Goal: Task Accomplishment & Management: Complete application form

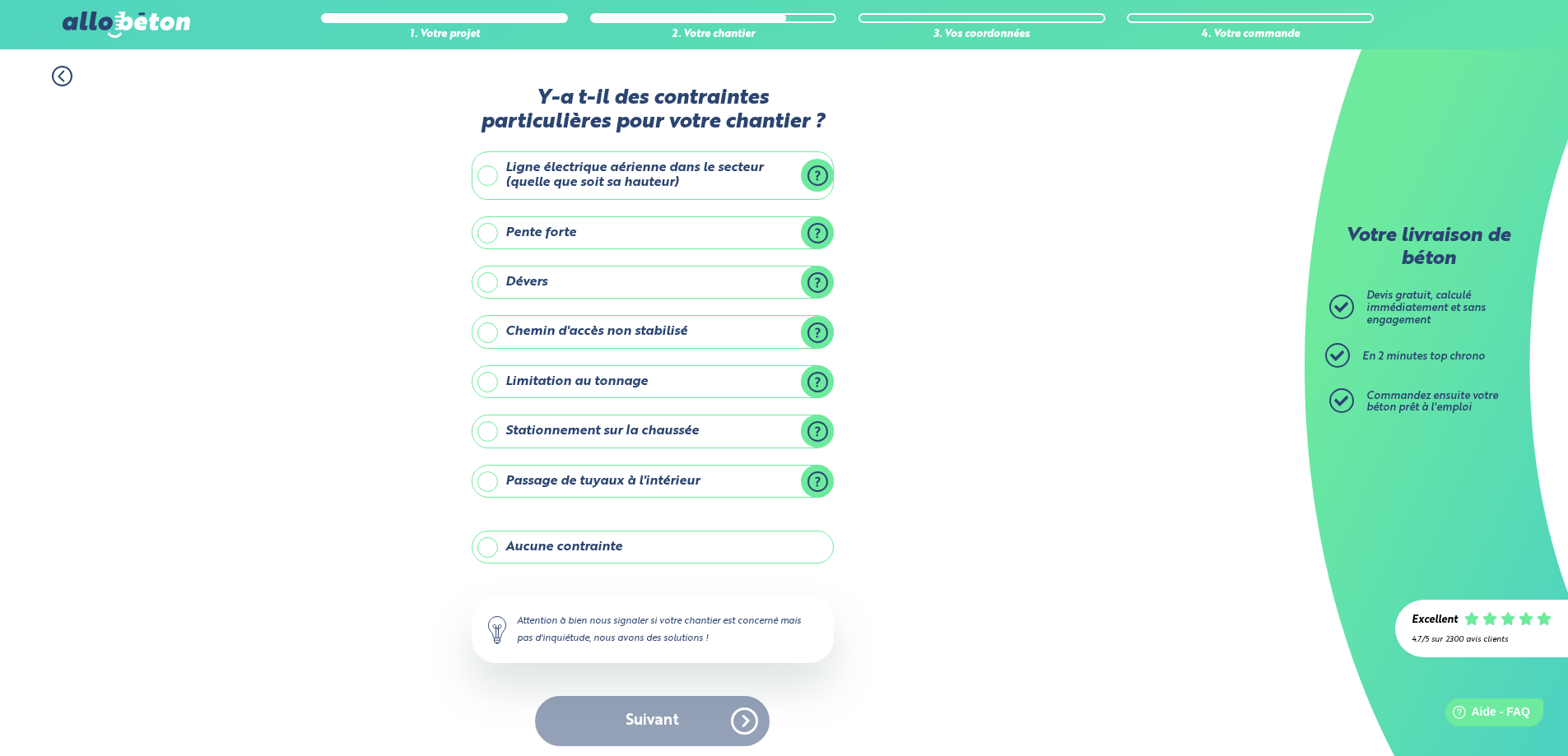
click at [537, 553] on label "Aucune contrainte" at bounding box center [652, 547] width 363 height 33
click at [0, 0] on input "Aucune contrainte" at bounding box center [0, 0] width 0 height 0
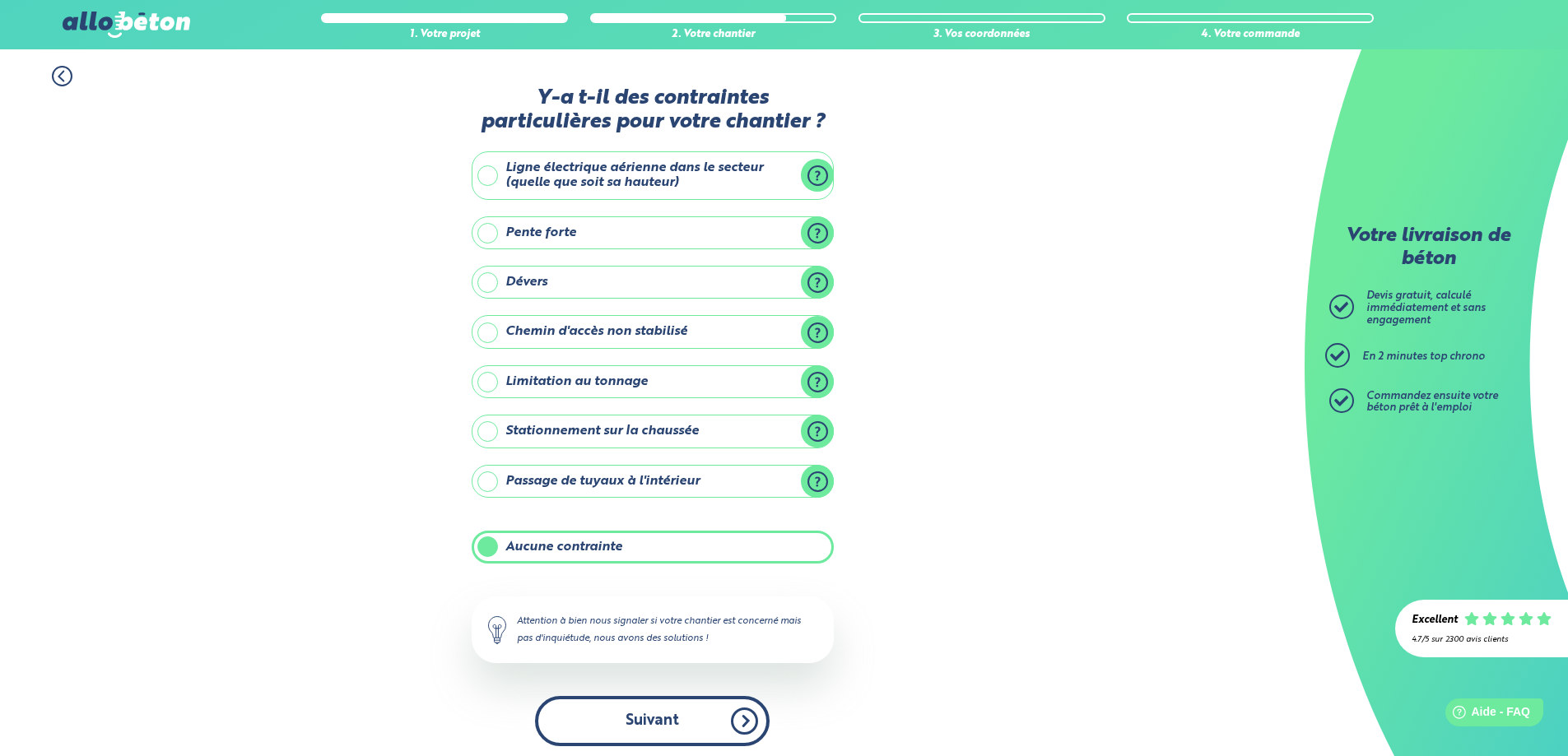
click at [652, 720] on button "Suivant" at bounding box center [651, 721] width 234 height 51
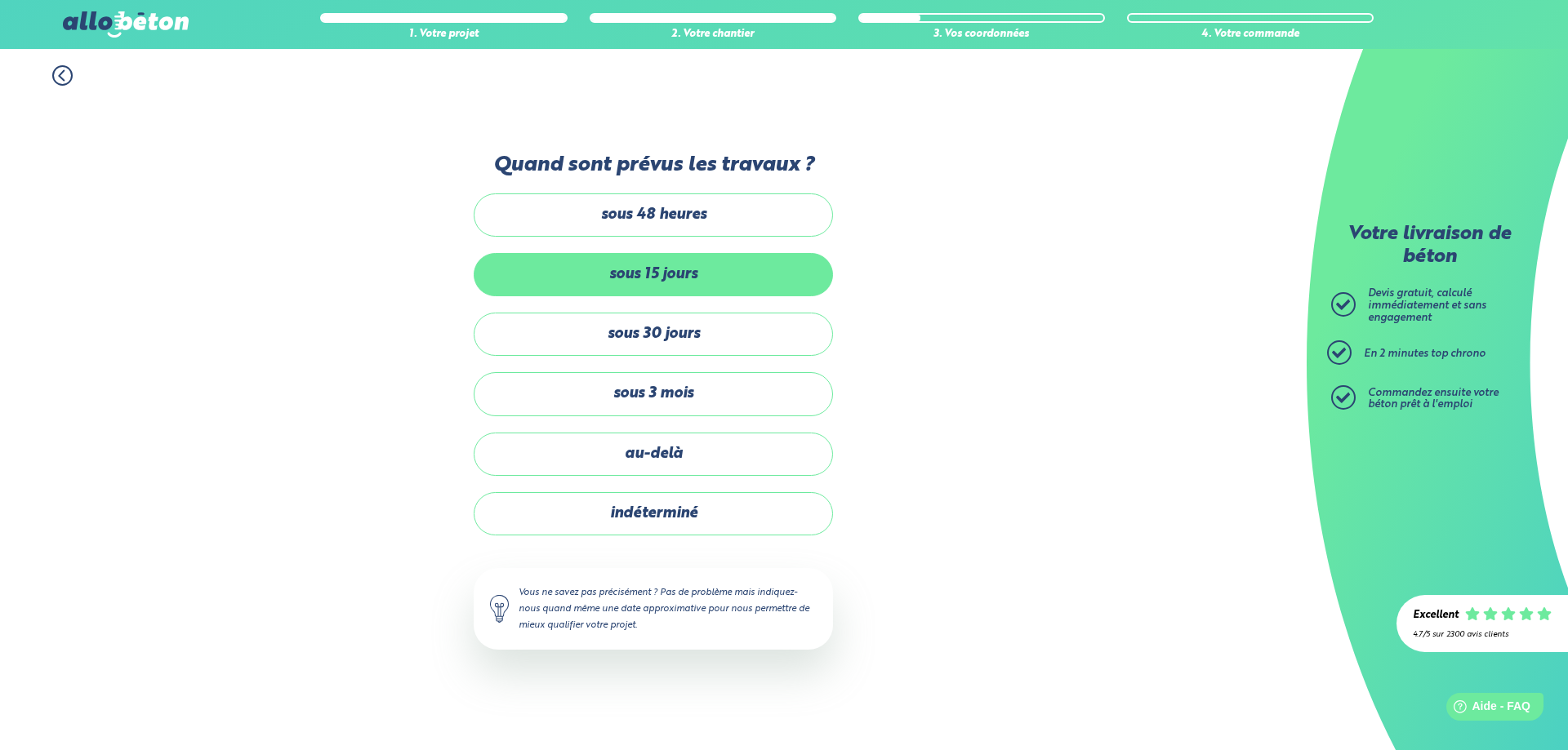
click at [661, 272] on label "sous 15 jours" at bounding box center [653, 274] width 360 height 43
click at [0, 0] on input "sous 15 jours" at bounding box center [0, 0] width 0 height 0
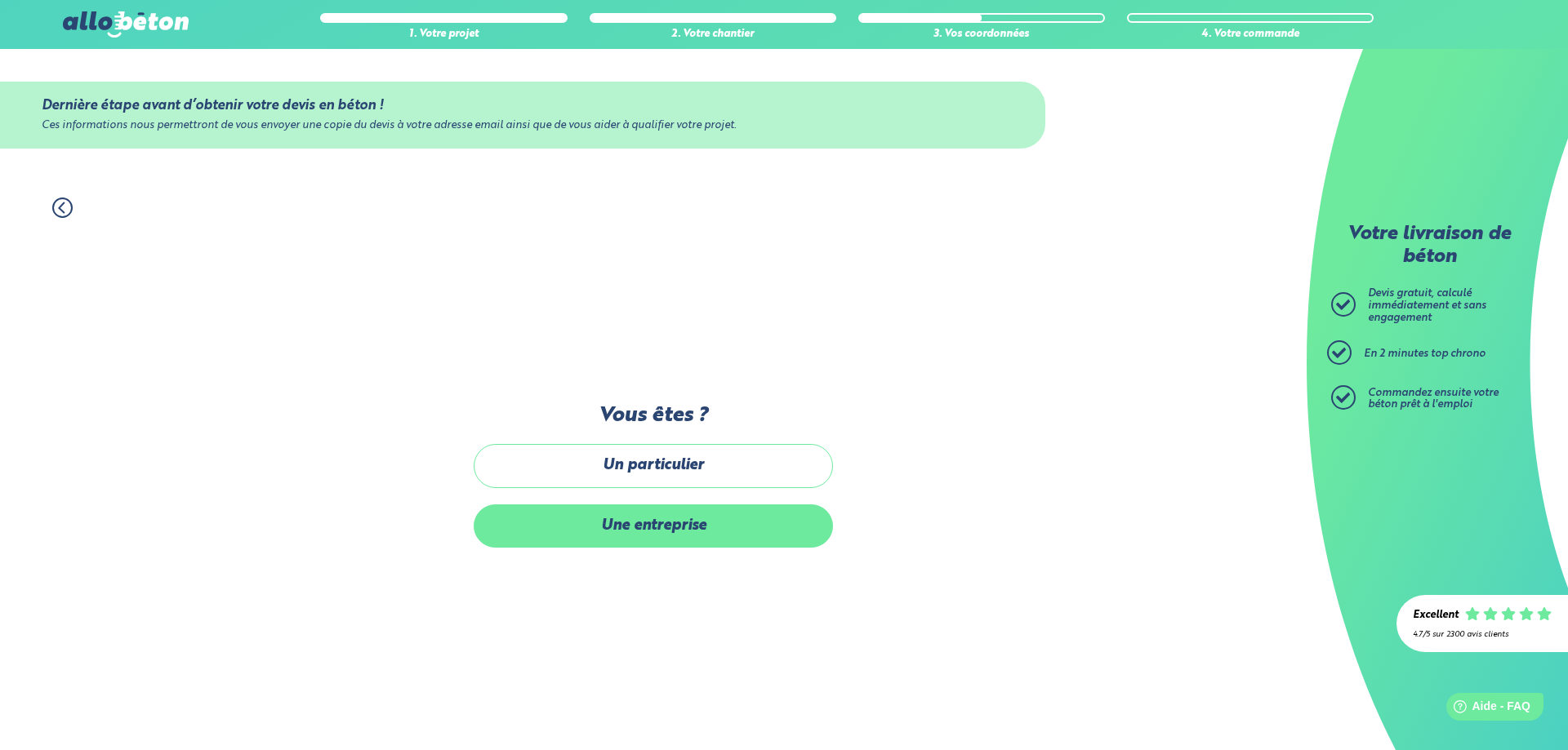
click at [643, 522] on label "Une entreprise" at bounding box center [653, 525] width 360 height 43
click at [0, 0] on input "Une entreprise" at bounding box center [0, 0] width 0 height 0
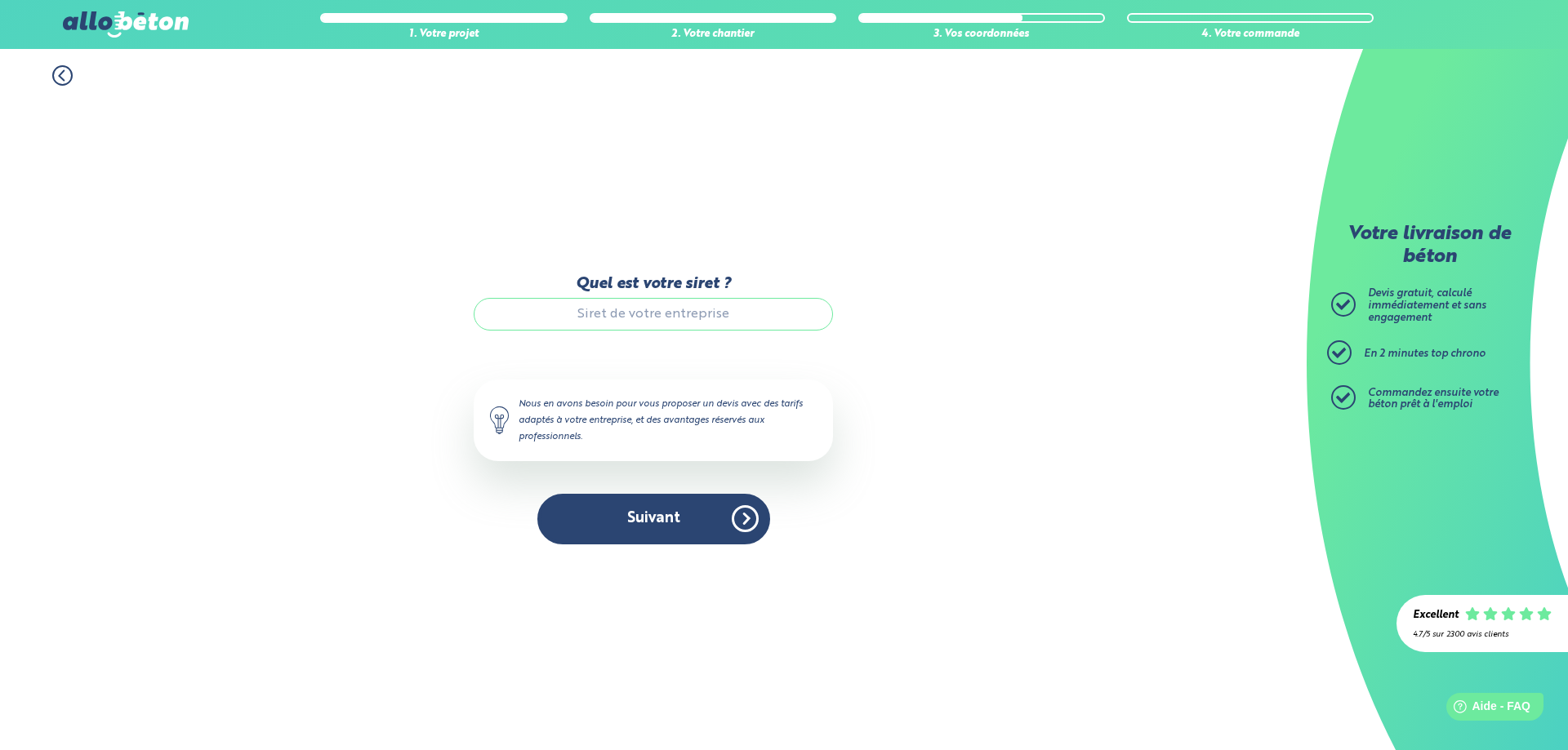
click at [671, 313] on input "Quel est votre siret ?" at bounding box center [653, 314] width 360 height 33
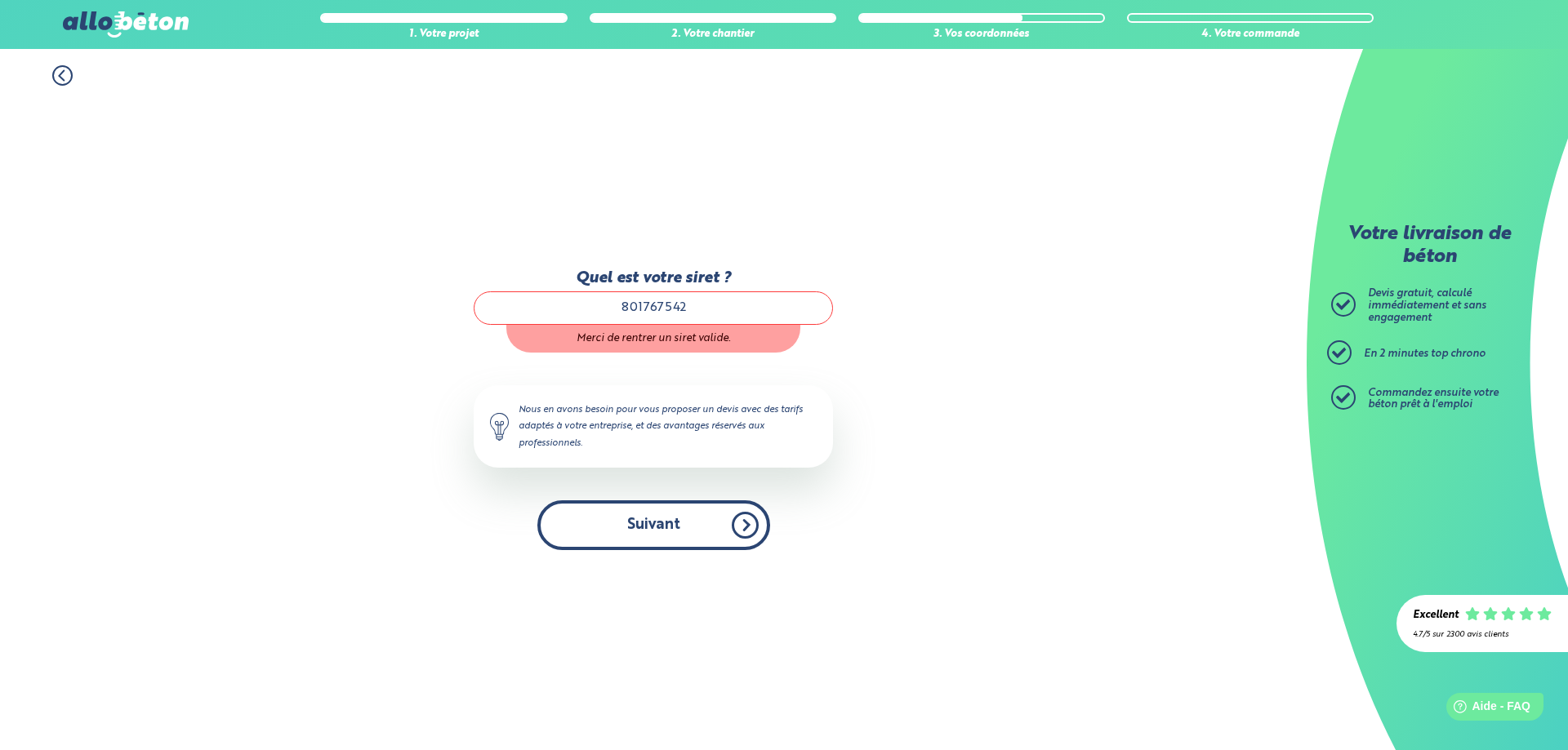
click at [653, 524] on button "Suivant" at bounding box center [653, 525] width 232 height 50
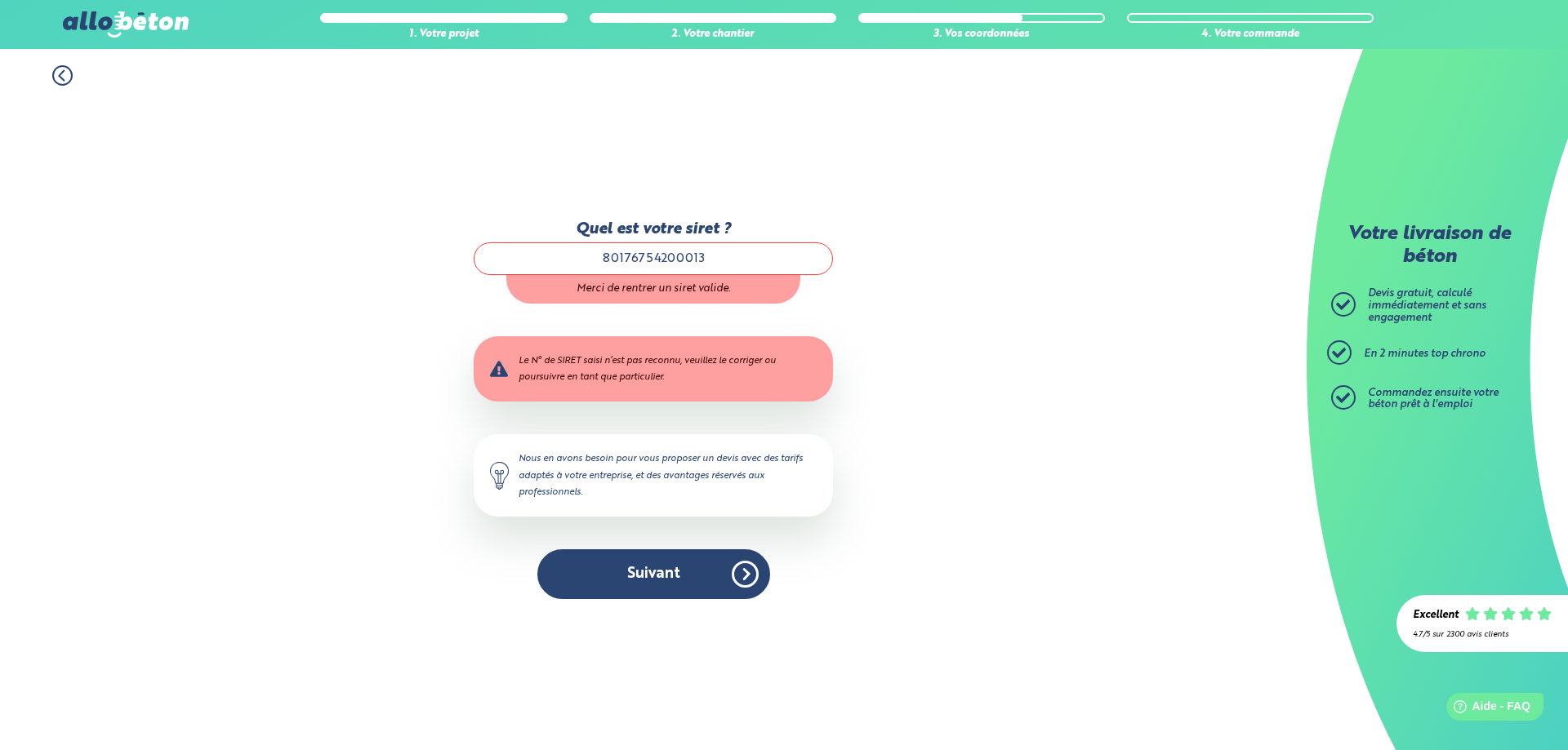
type input "80176754200013"
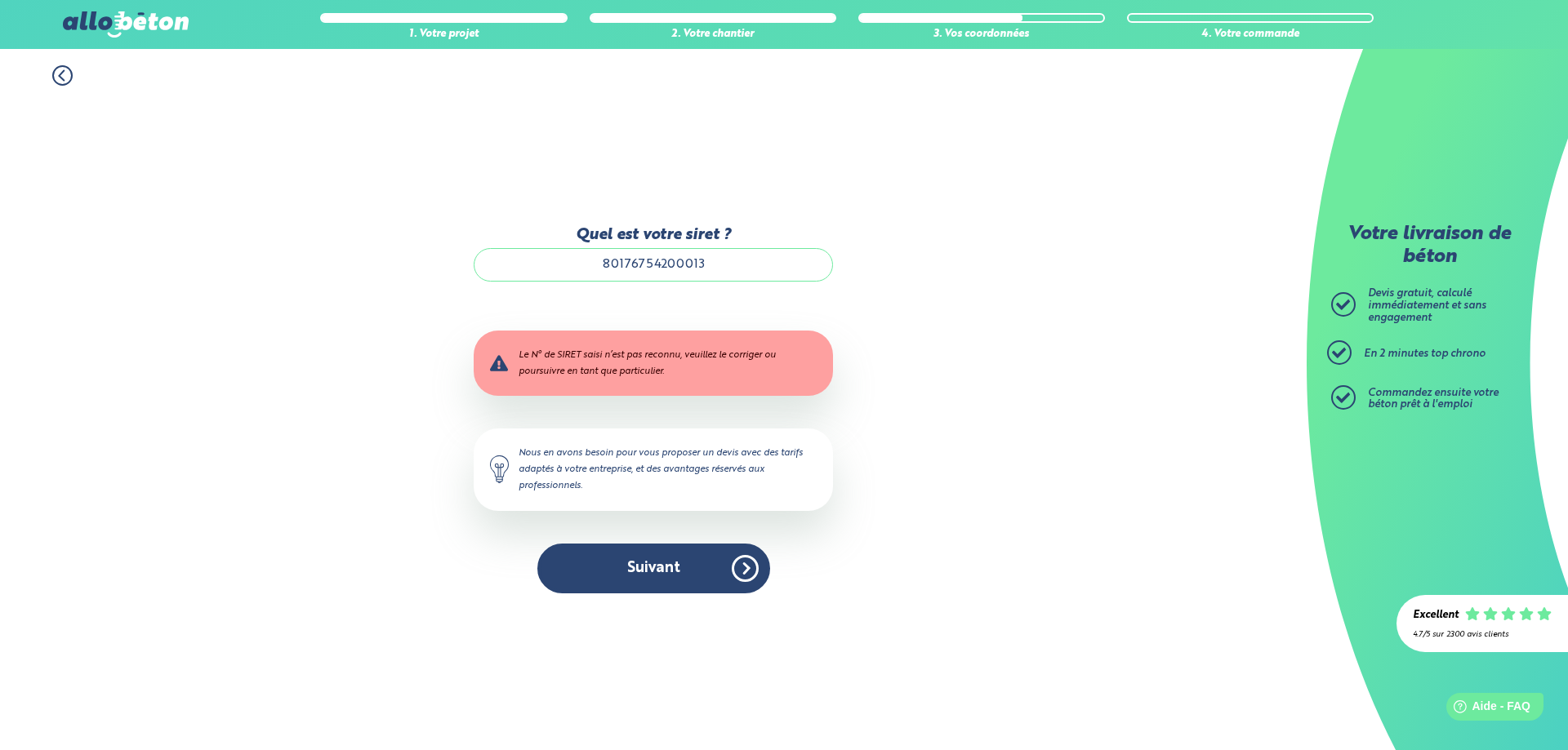
click at [890, 282] on div "1. Votre projet 2. Votre chantier 3. Vos coordonnées 4. Votre commande Quel est…" at bounding box center [653, 399] width 1307 height 701
click at [746, 284] on div "Quel est votre siret ? 80176754200013" at bounding box center [653, 262] width 360 height 71
click at [728, 248] on input "80176754200013" at bounding box center [653, 264] width 360 height 33
click at [728, 258] on input "80176754200013" at bounding box center [653, 264] width 360 height 33
click at [647, 571] on button "Suivant" at bounding box center [653, 569] width 232 height 50
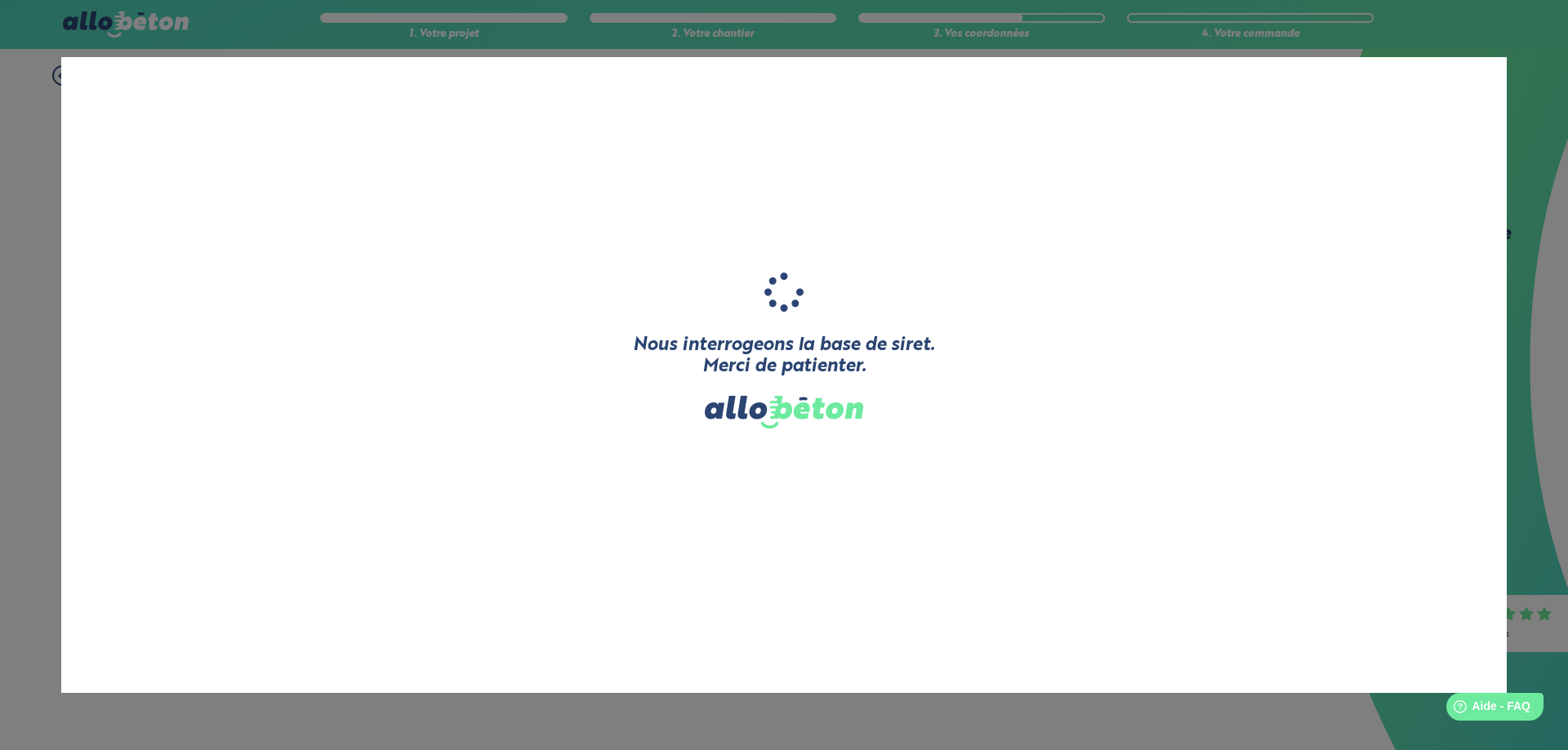
type input "LOPES RODRIGUES ANTONIO"
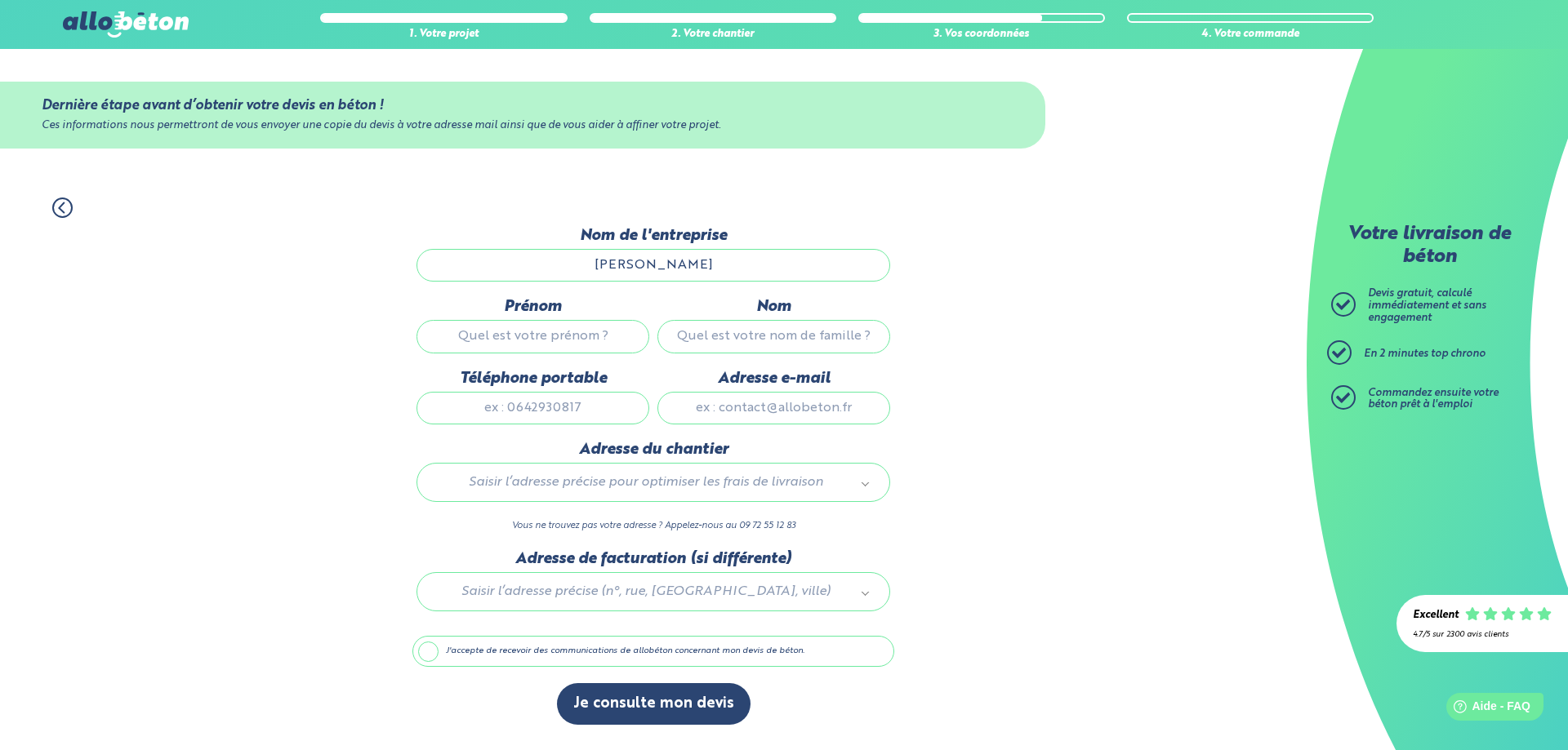
click at [580, 335] on input "Prénom" at bounding box center [532, 336] width 232 height 33
type input "ANTONIO"
type input "LOPES RODRIGUES"
type input "0665107083"
type input "antoniolopesrodrigues90@gmail.com"
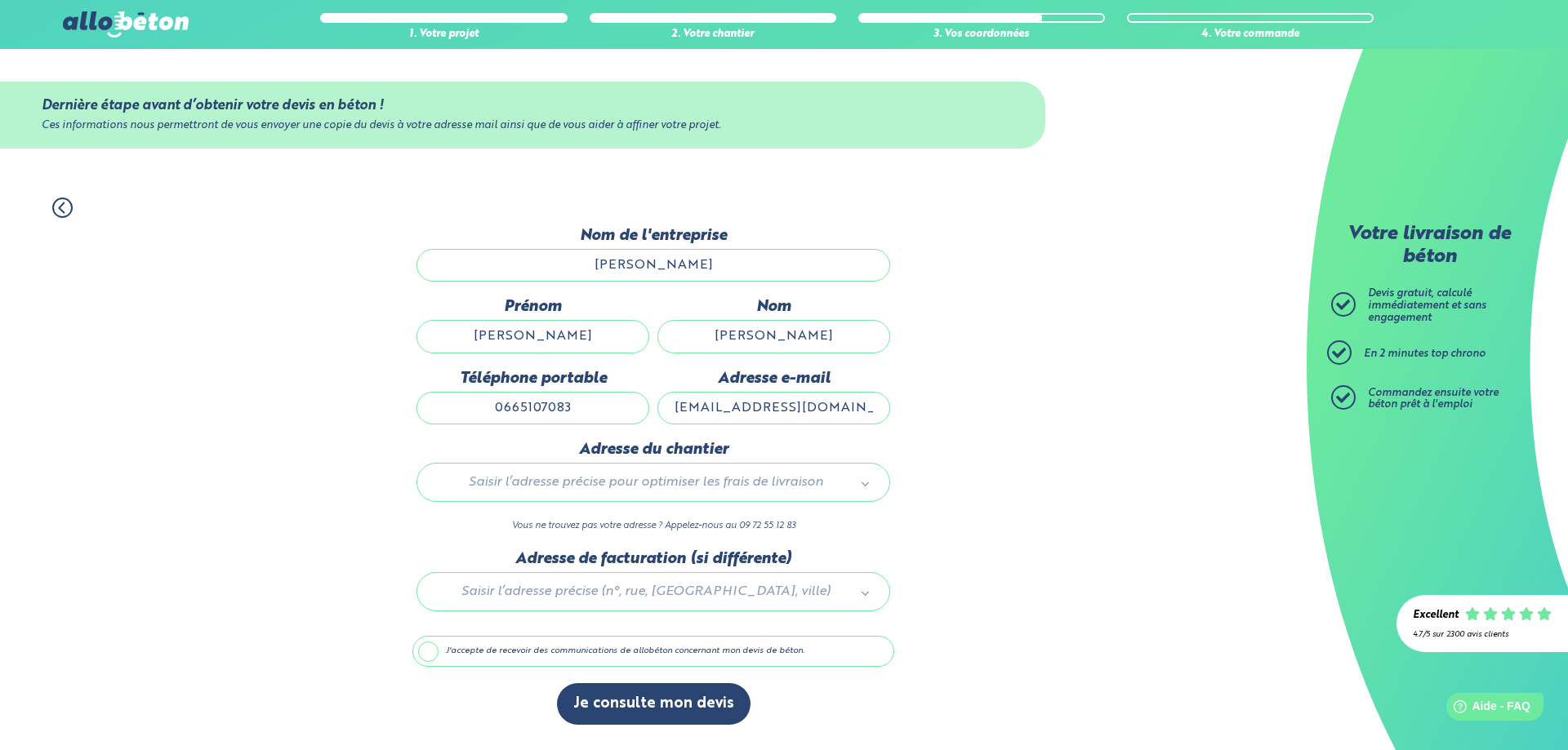
type input "15 CHEMIN DE BICOU, Salignac"
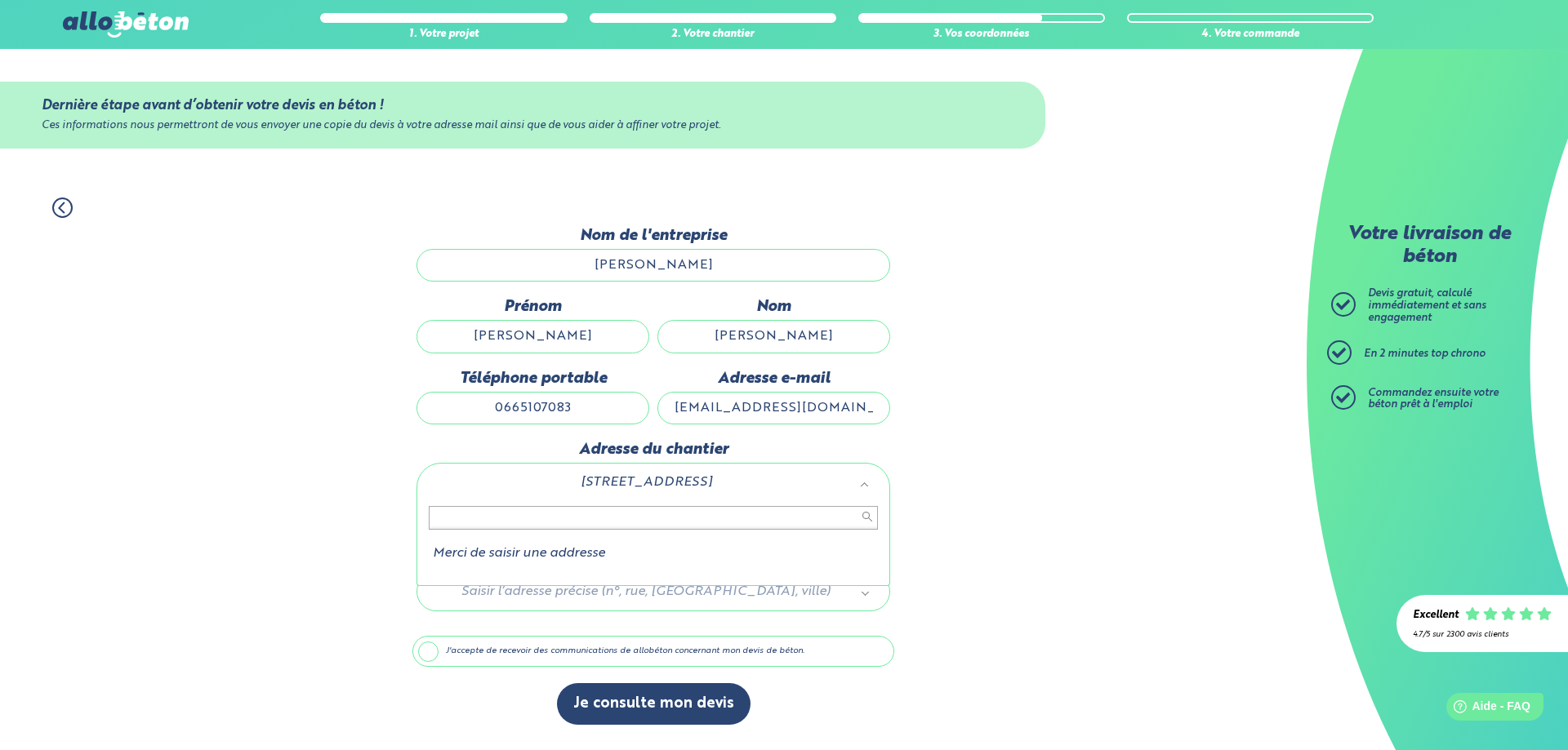
click at [676, 514] on input "text" at bounding box center [654, 518] width 449 height 23
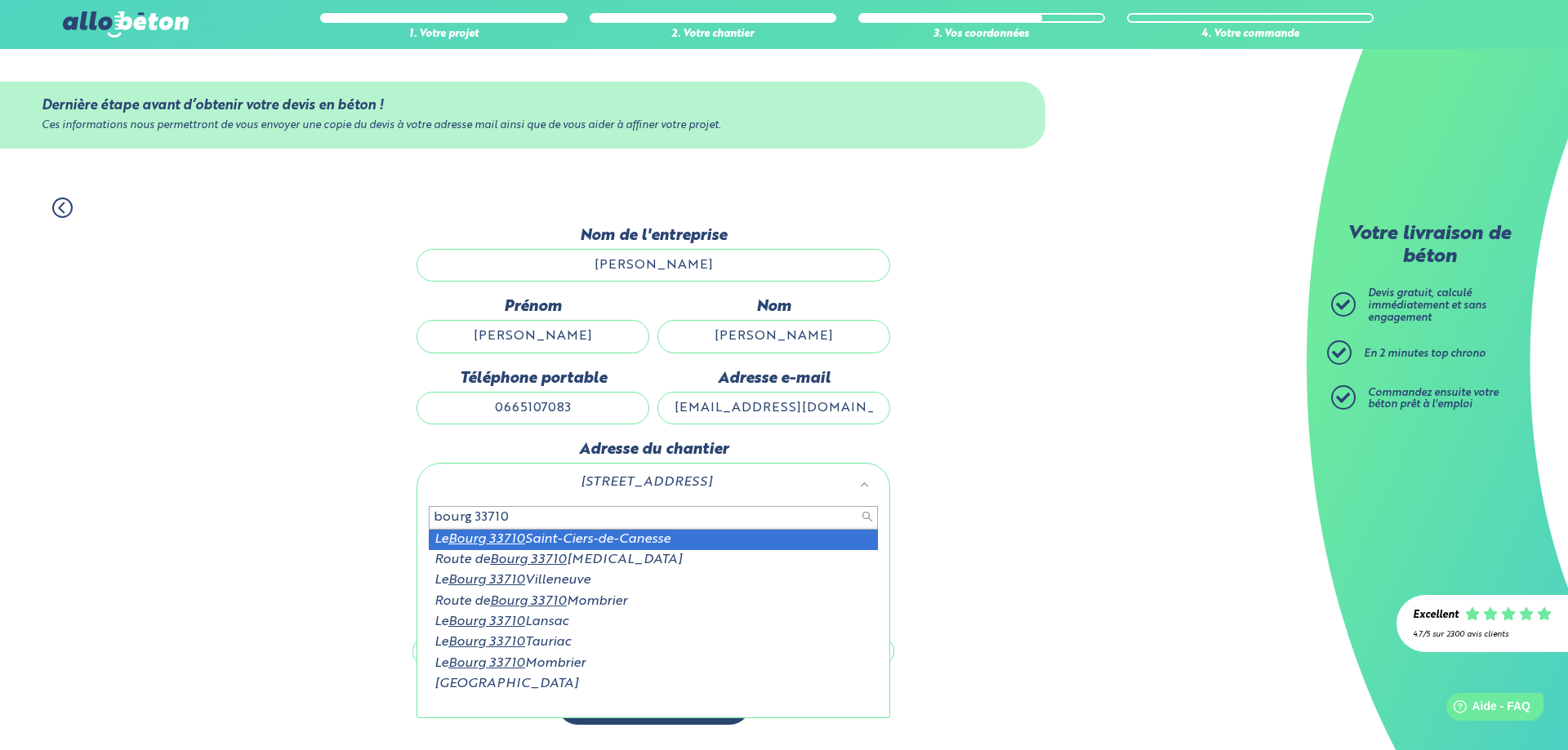
click at [433, 514] on input "bourg 33710" at bounding box center [654, 518] width 449 height 23
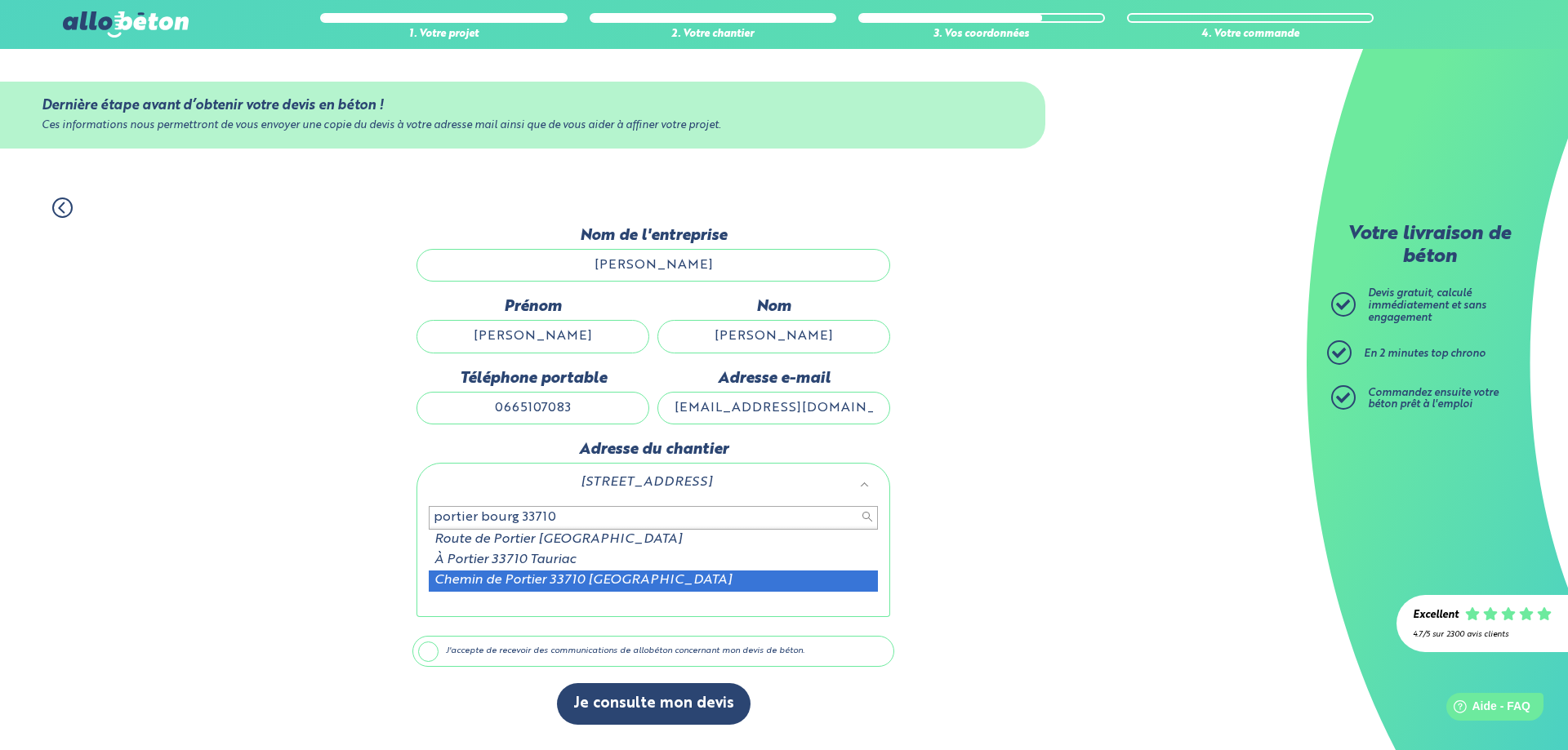
type input "portier bourg 33710"
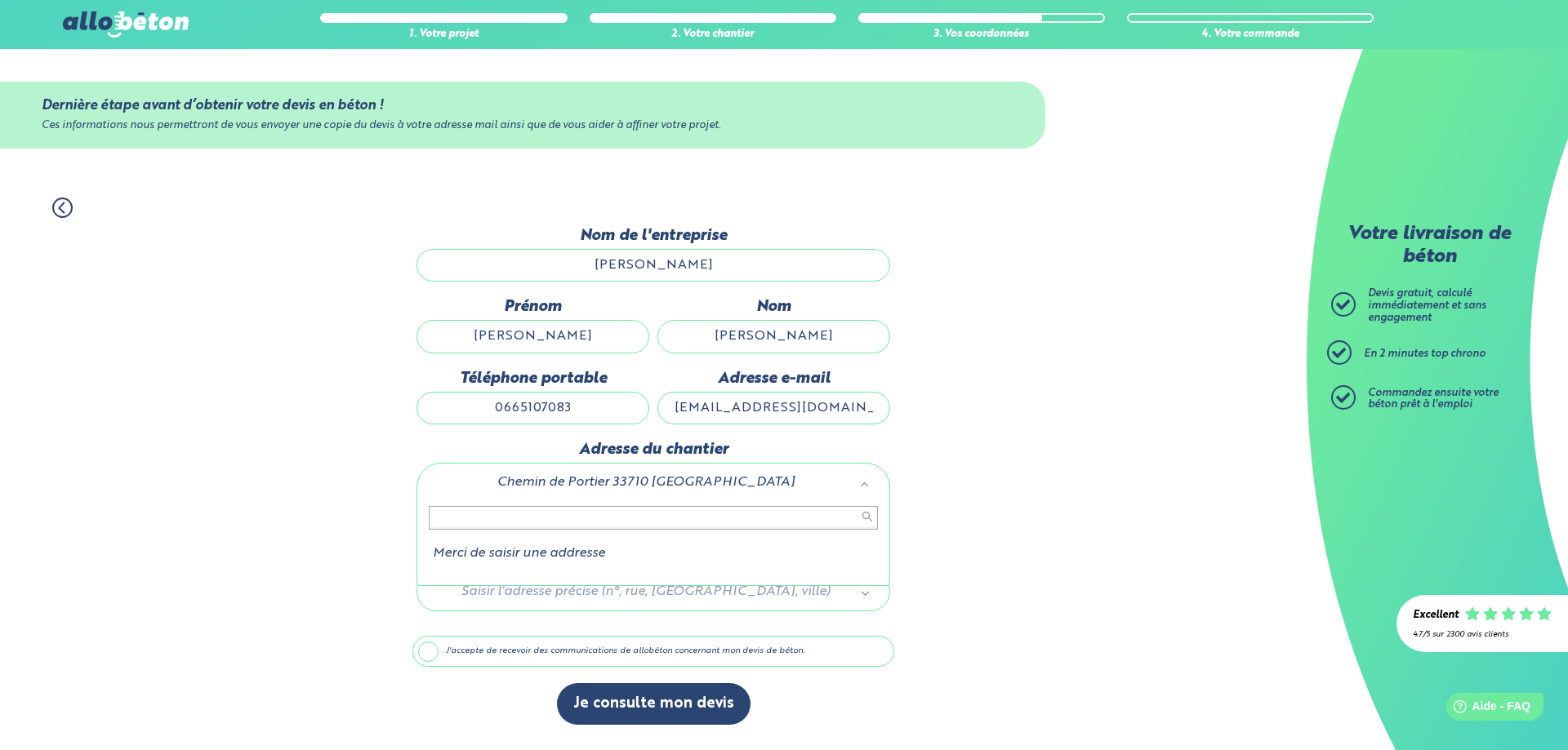
click at [599, 519] on input "text" at bounding box center [654, 518] width 449 height 23
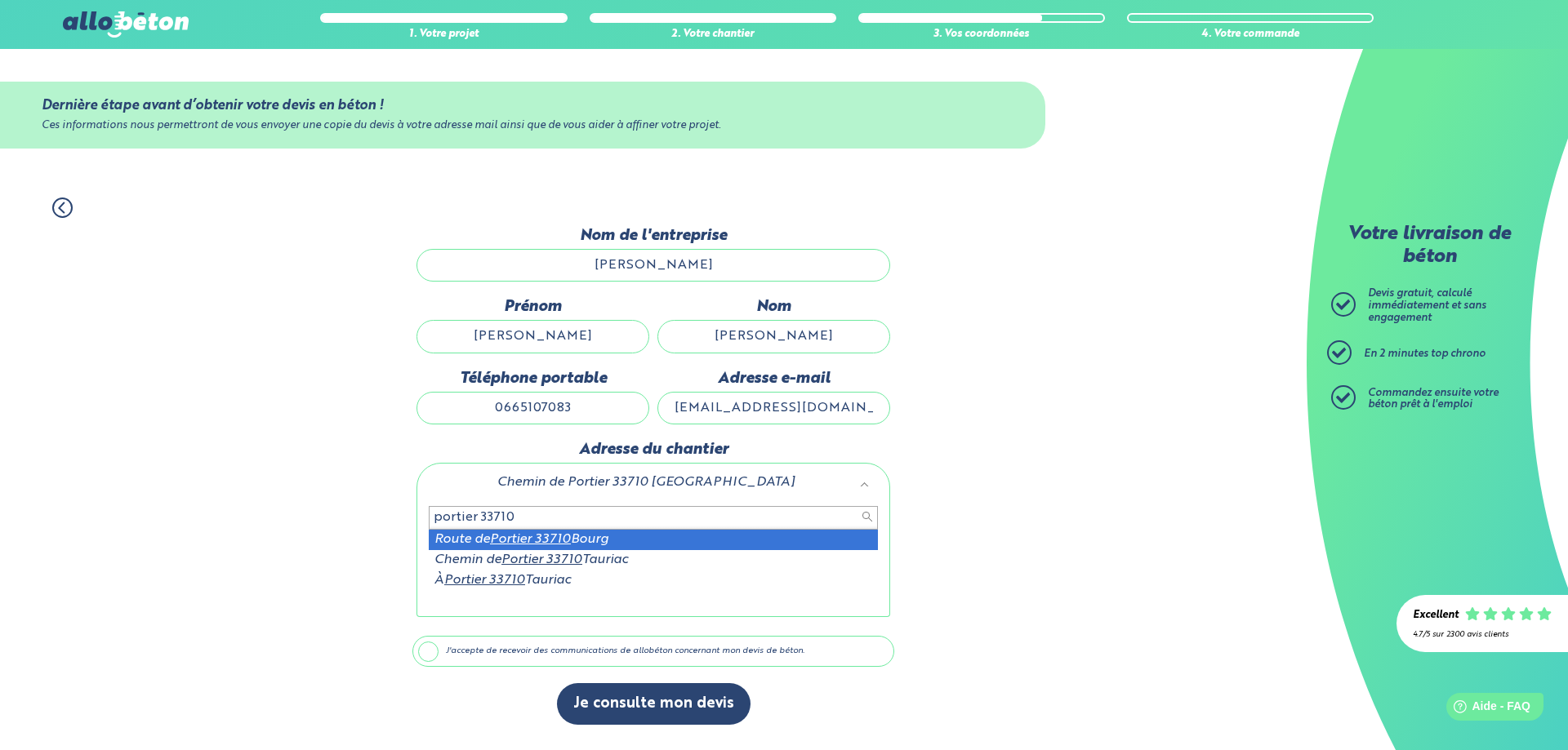
type input "portier 33710"
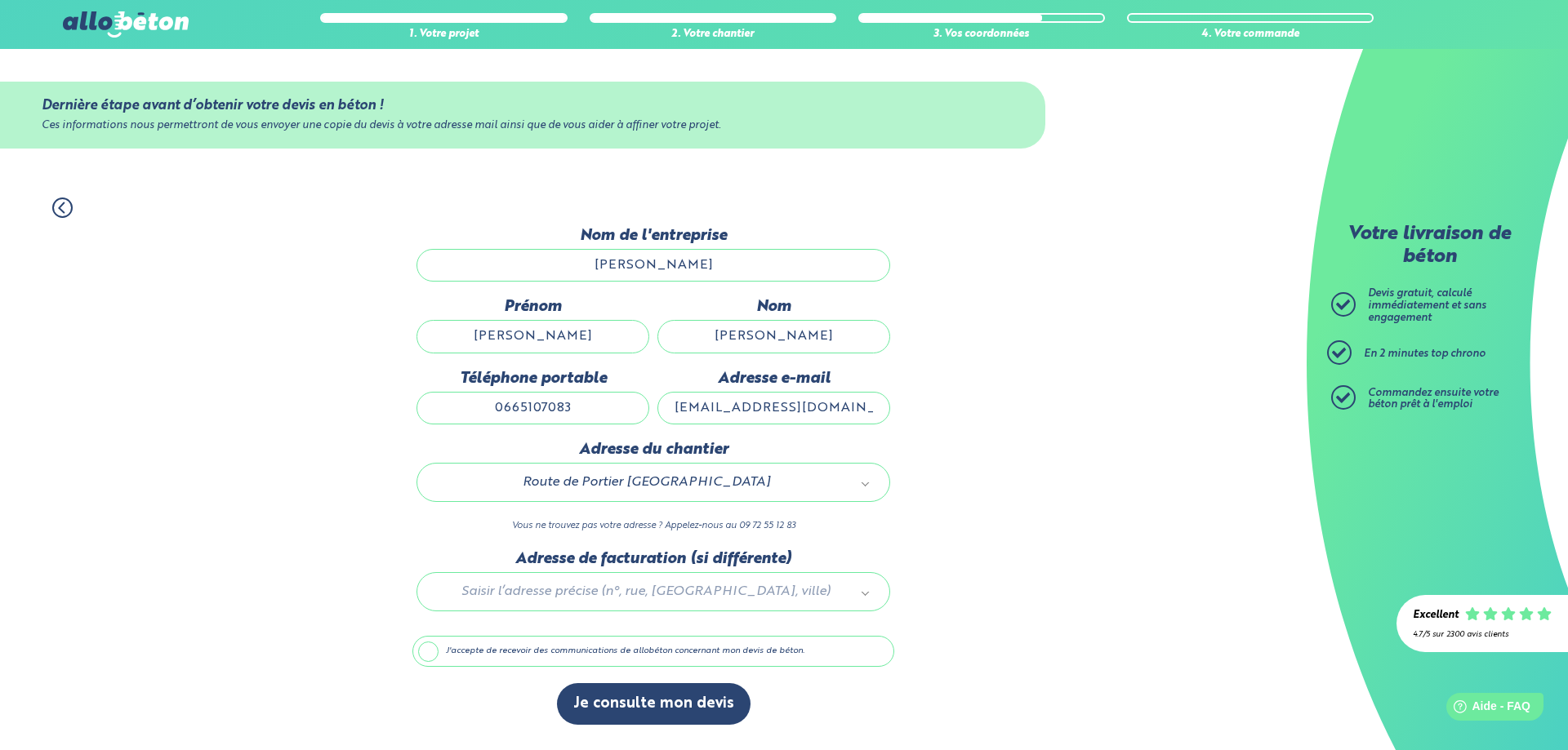
click at [665, 598] on div at bounding box center [654, 589] width 482 height 77
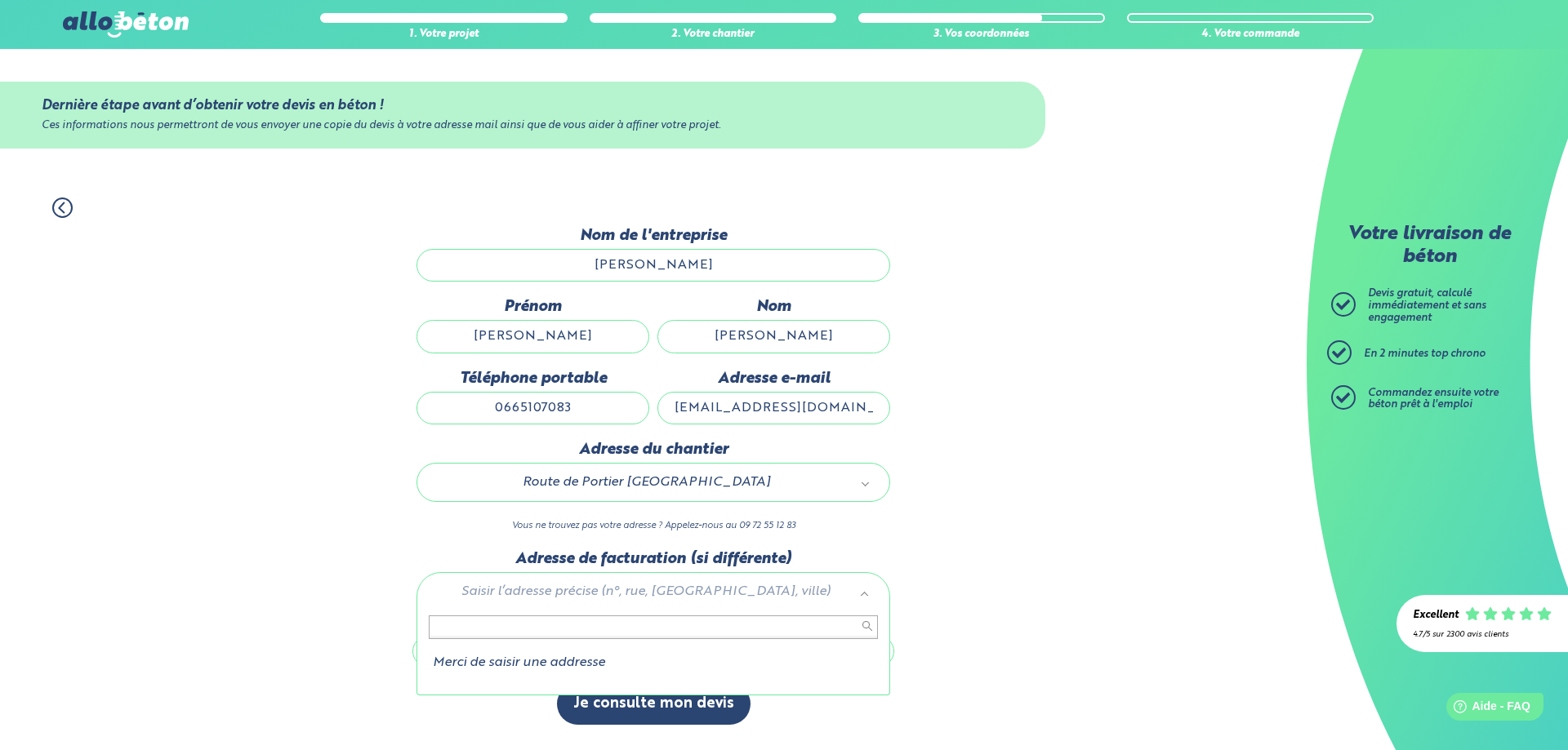
click at [572, 621] on input "text" at bounding box center [654, 627] width 449 height 23
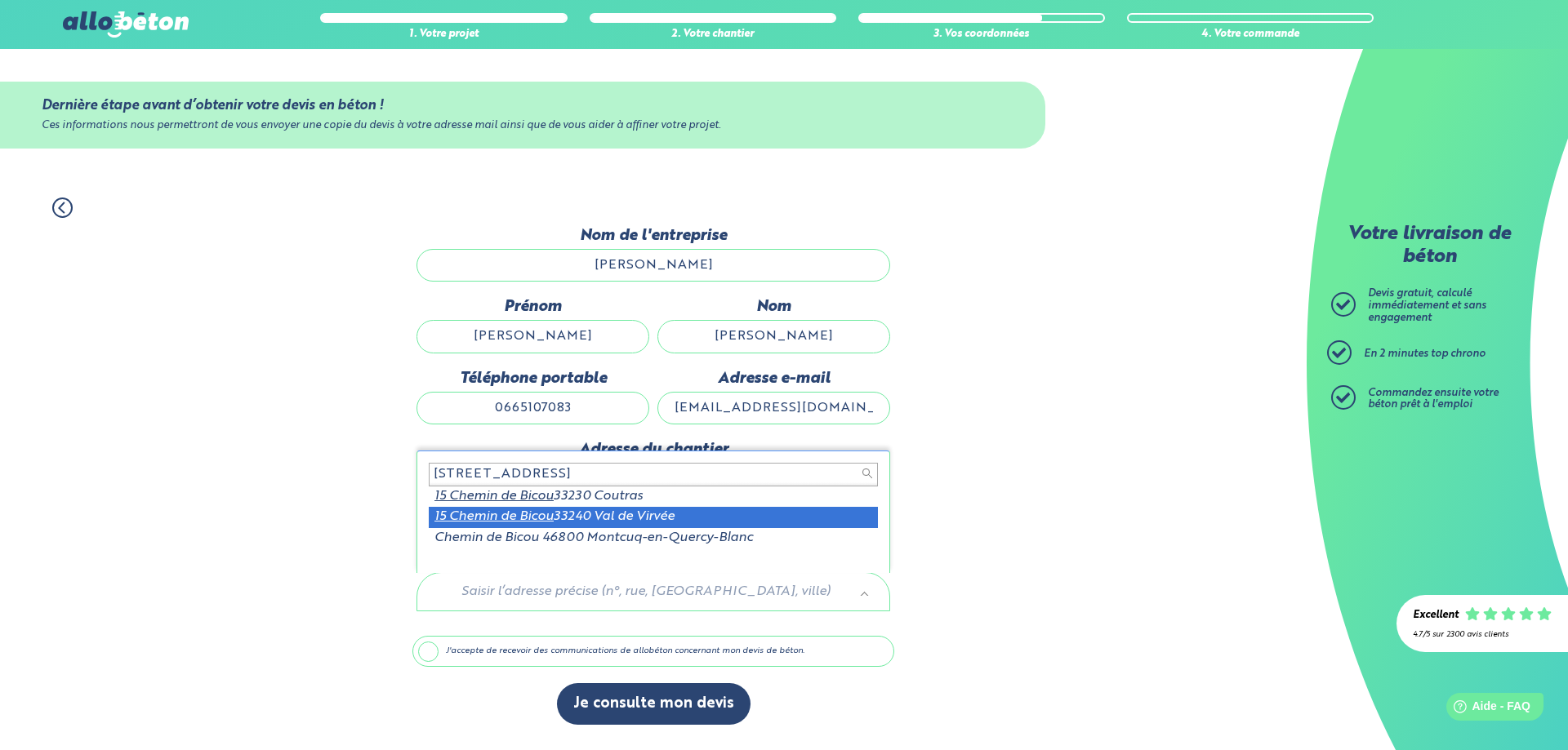
type input "15 chemin de bicou"
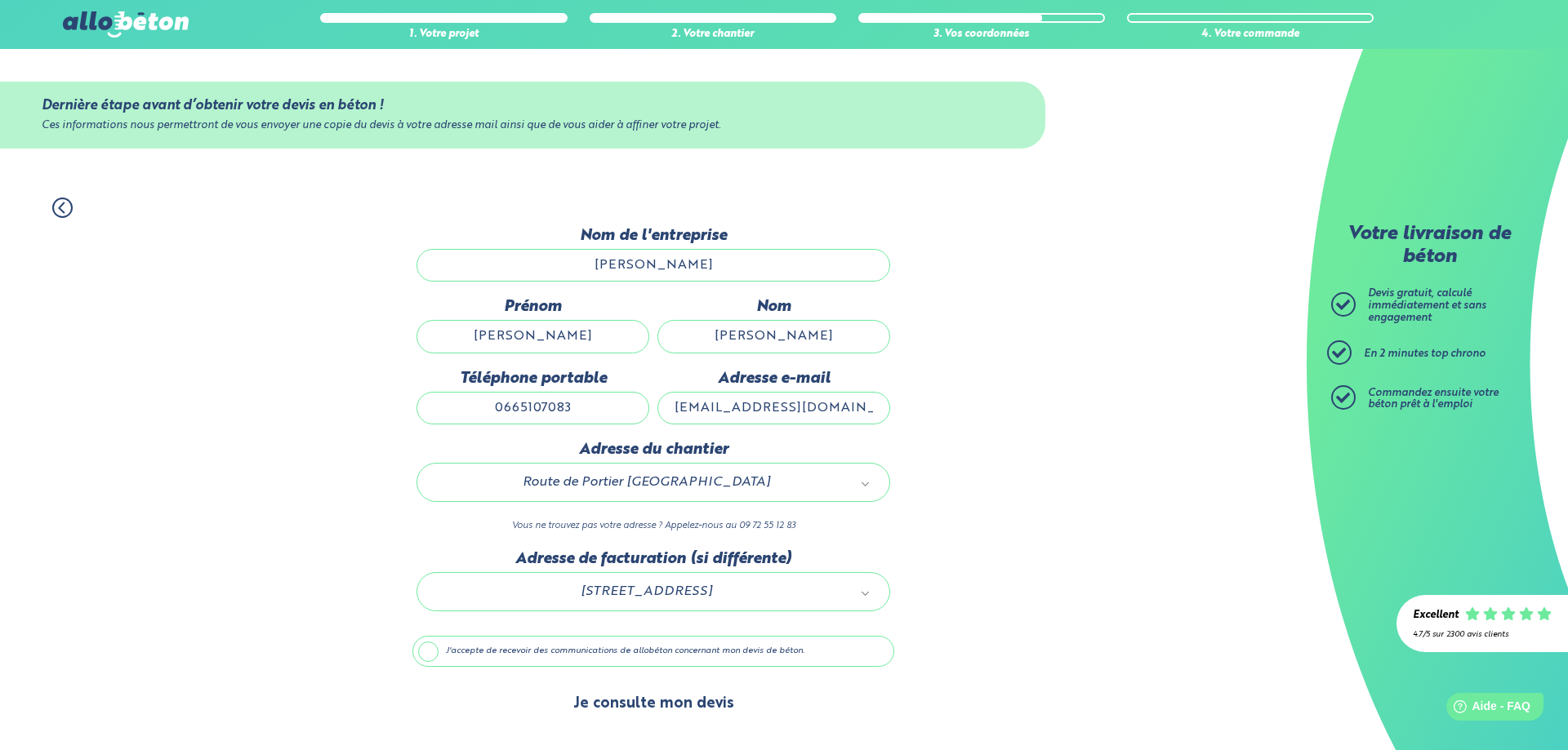
click at [655, 700] on button "Je consulte mon devis" at bounding box center [653, 704] width 194 height 41
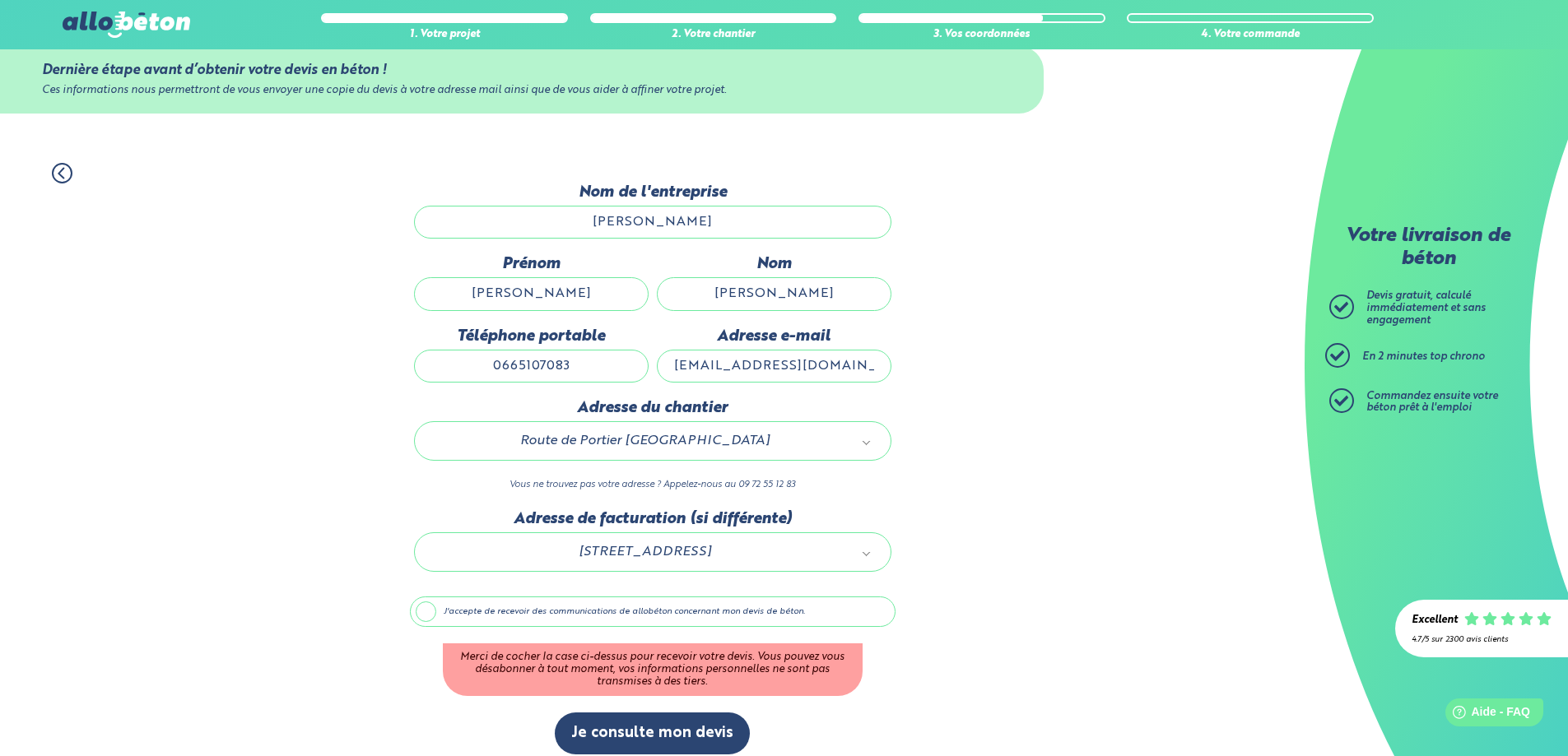
scroll to position [51, 0]
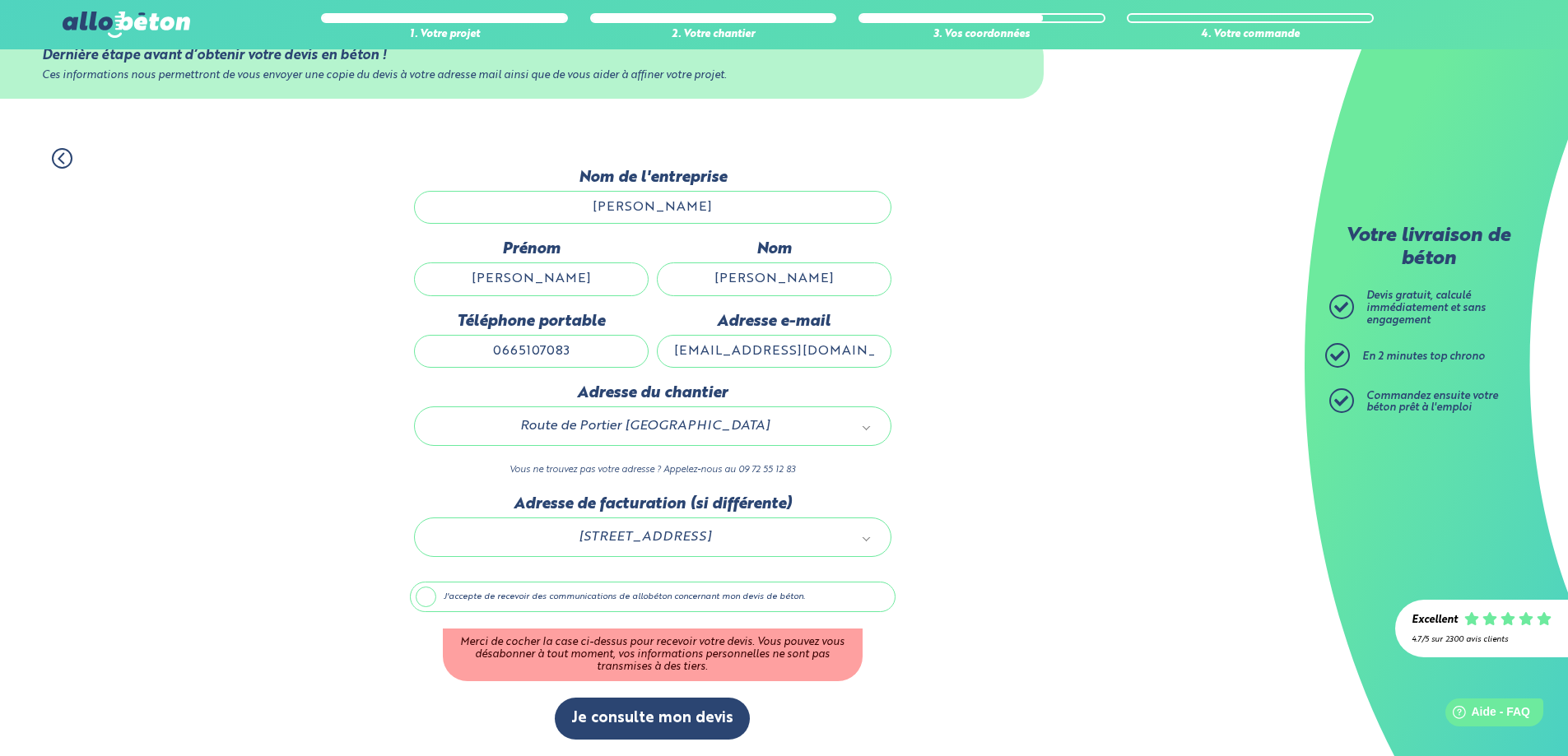
click at [428, 599] on label "J'accepte de recevoir des communications de allobéton concernant mon devis de b…" at bounding box center [653, 598] width 486 height 31
click at [0, 0] on input "J'accepte de recevoir des communications de allobéton concernant mon devis de b…" at bounding box center [0, 0] width 0 height 0
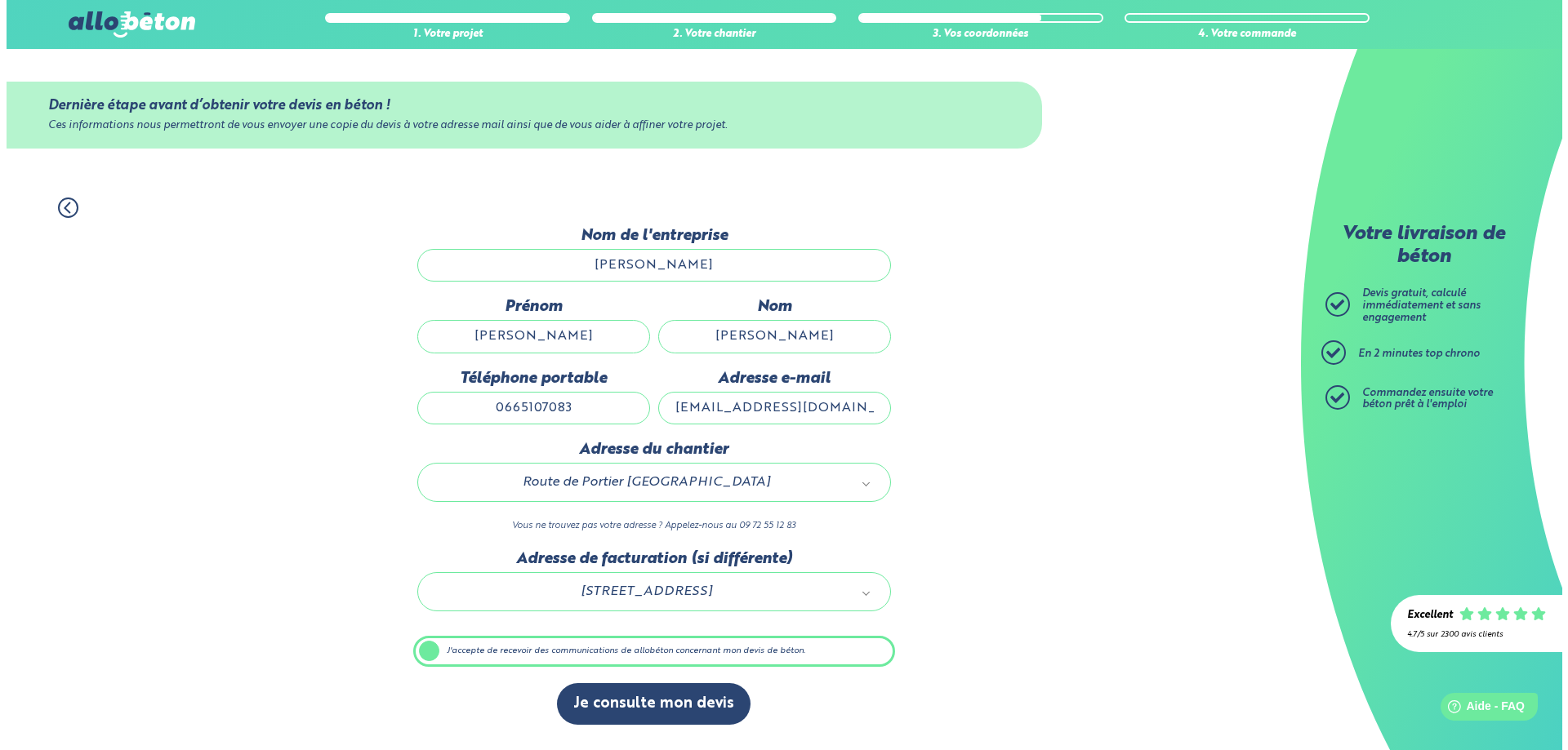
scroll to position [0, 0]
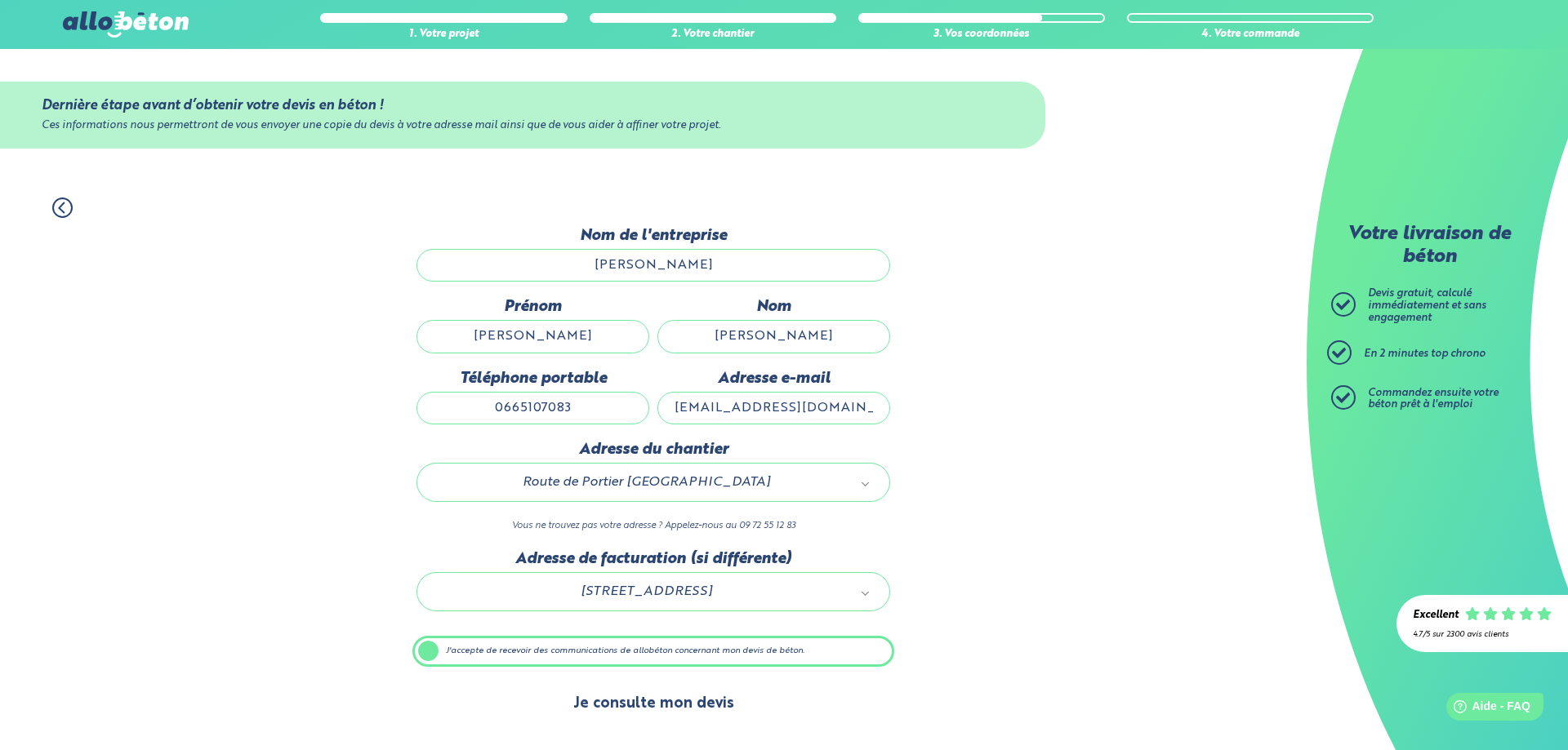
click at [653, 701] on button "Je consulte mon devis" at bounding box center [653, 704] width 194 height 41
